Goal: Book appointment/travel/reservation

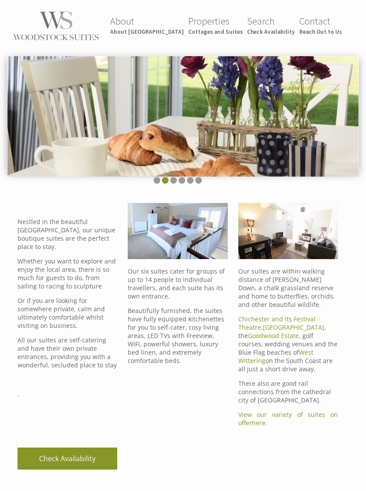
click at [232, 32] on small "Cottages and Suites" at bounding box center [215, 31] width 54 height 7
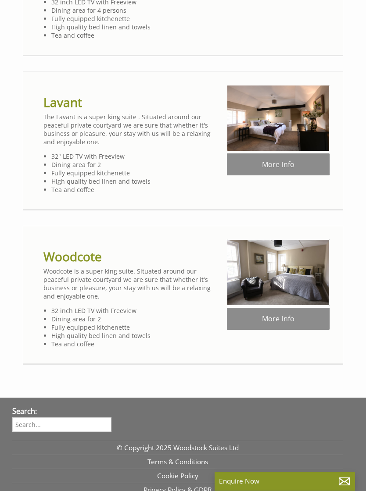
scroll to position [791, 0]
click at [295, 285] on img at bounding box center [278, 272] width 103 height 67
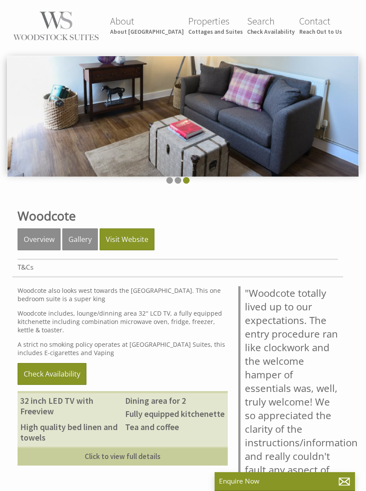
click at [316, 126] on img at bounding box center [182, 116] width 351 height 121
click at [215, 112] on img at bounding box center [182, 116] width 351 height 121
click at [194, 138] on img at bounding box center [182, 116] width 351 height 121
click at [245, 134] on img at bounding box center [182, 116] width 351 height 121
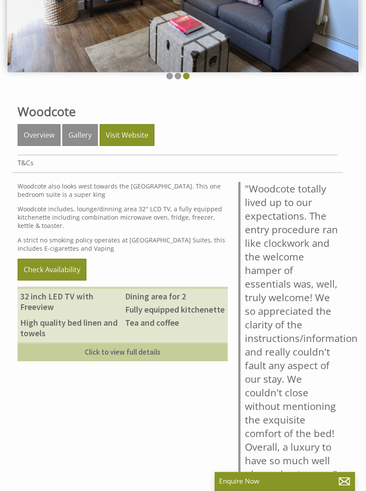
click at [131, 357] on link "Click to view full details" at bounding box center [123, 352] width 210 height 19
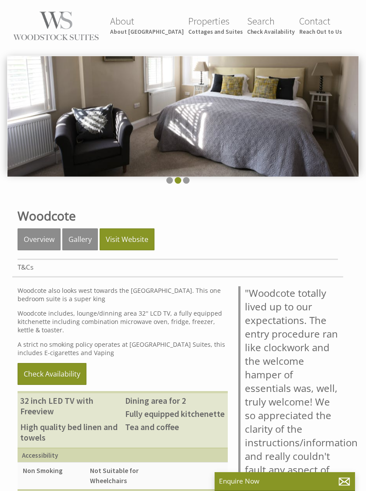
click at [355, 117] on img at bounding box center [182, 116] width 351 height 121
click at [357, 124] on img at bounding box center [182, 116] width 351 height 121
click at [286, 106] on img at bounding box center [182, 116] width 351 height 121
